Goal: Task Accomplishment & Management: Manage account settings

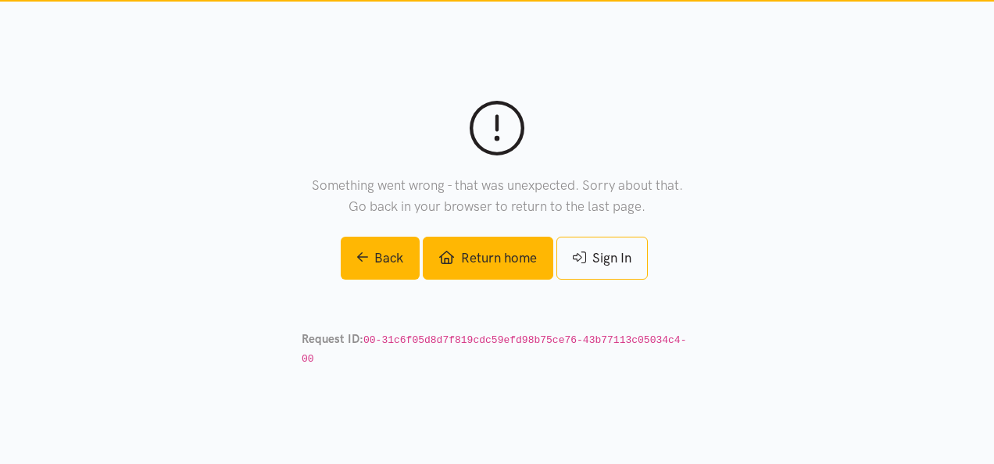
click at [522, 269] on link "Return home" at bounding box center [488, 258] width 130 height 43
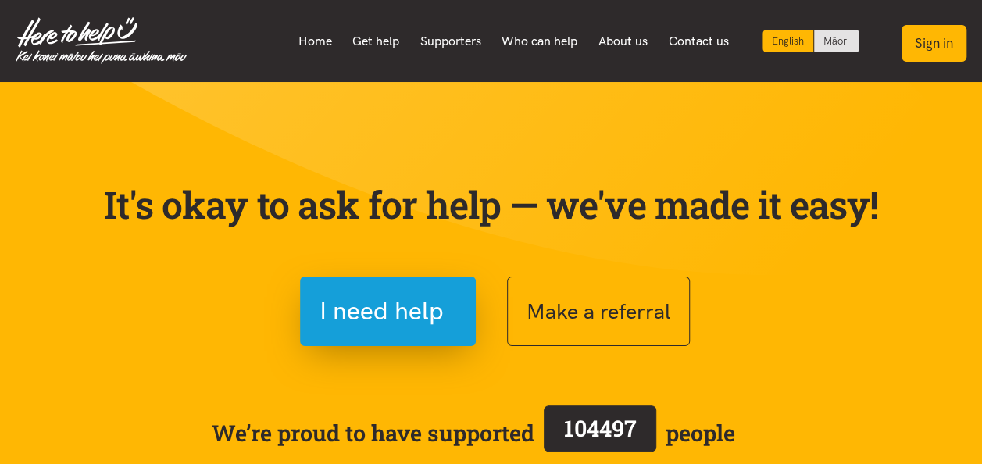
click at [912, 48] on button "Sign in" at bounding box center [933, 43] width 65 height 37
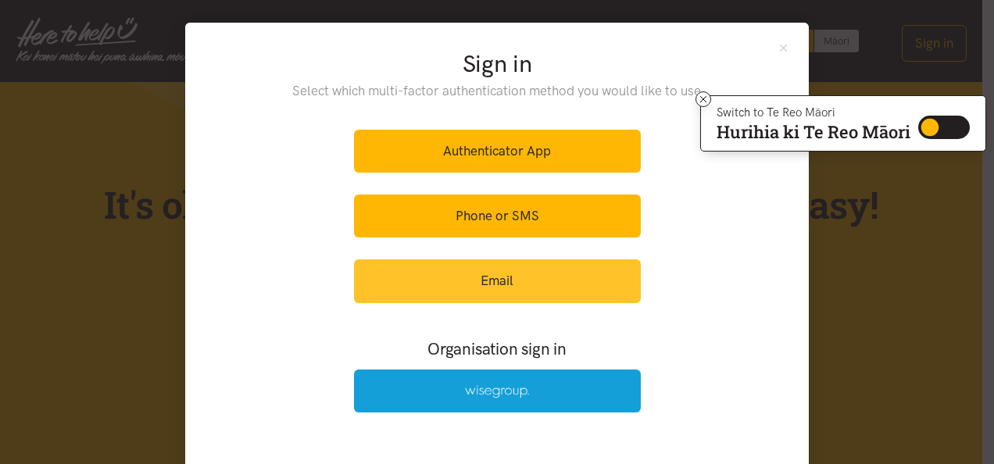
click at [437, 291] on link "Email" at bounding box center [497, 280] width 287 height 43
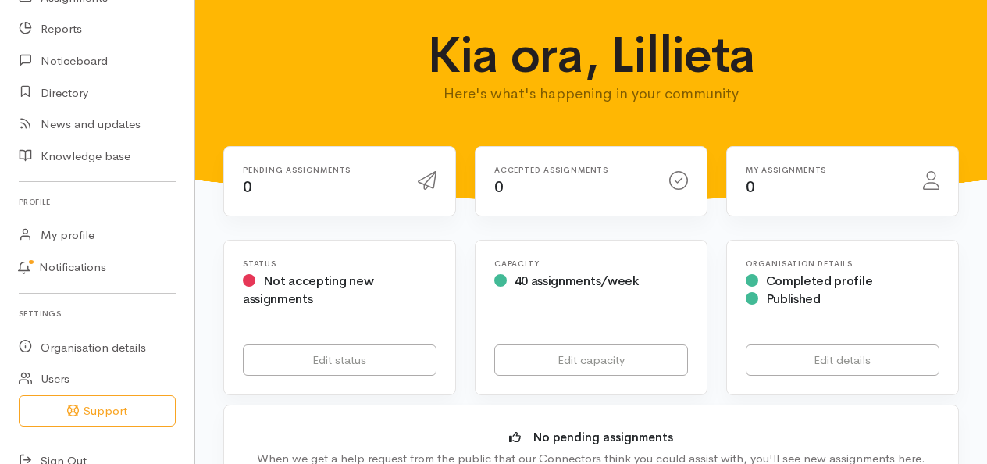
scroll to position [150, 0]
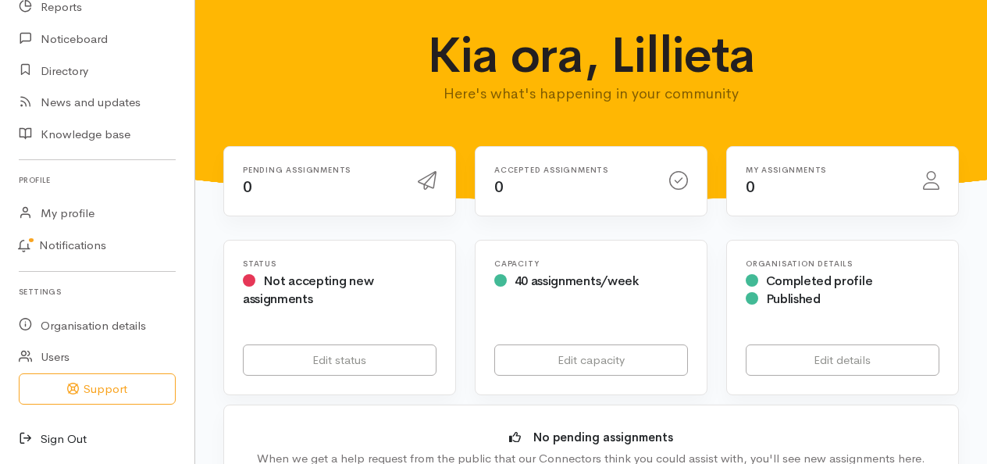
click at [51, 447] on link "Sign Out" at bounding box center [97, 439] width 194 height 32
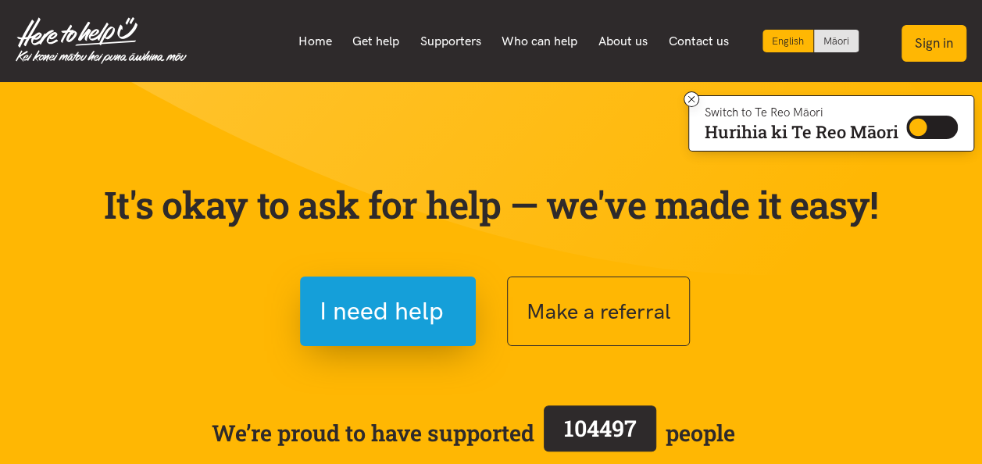
click at [920, 52] on button "Sign in" at bounding box center [933, 43] width 65 height 37
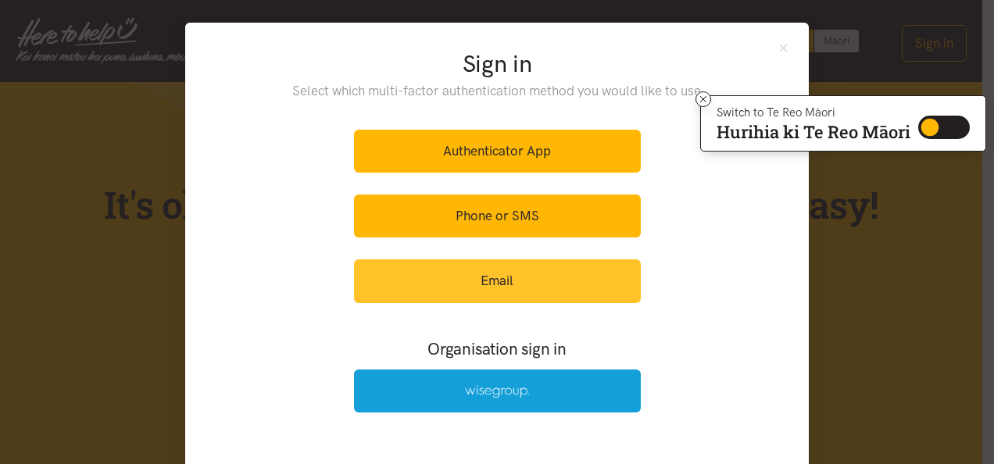
click at [532, 300] on link "Email" at bounding box center [497, 280] width 287 height 43
click at [531, 292] on link "Email" at bounding box center [497, 280] width 287 height 43
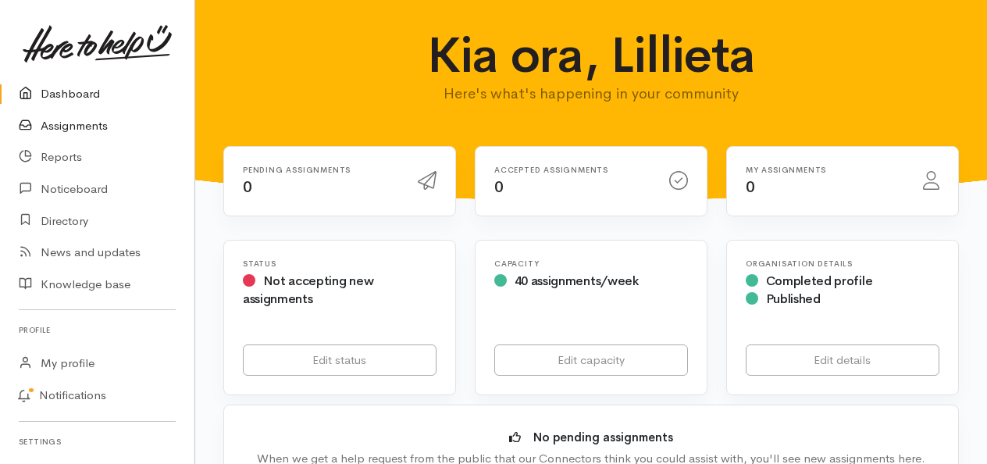
click at [87, 119] on link "Assignments" at bounding box center [97, 126] width 194 height 32
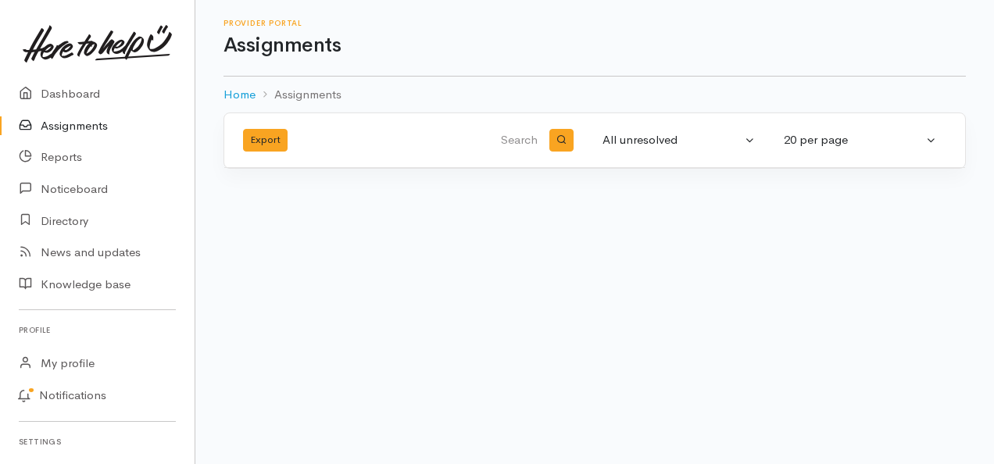
click at [87, 133] on link "Assignments" at bounding box center [97, 126] width 194 height 32
click at [95, 95] on link "Dashboard" at bounding box center [97, 94] width 194 height 32
